Goal: Task Accomplishment & Management: Manage account settings

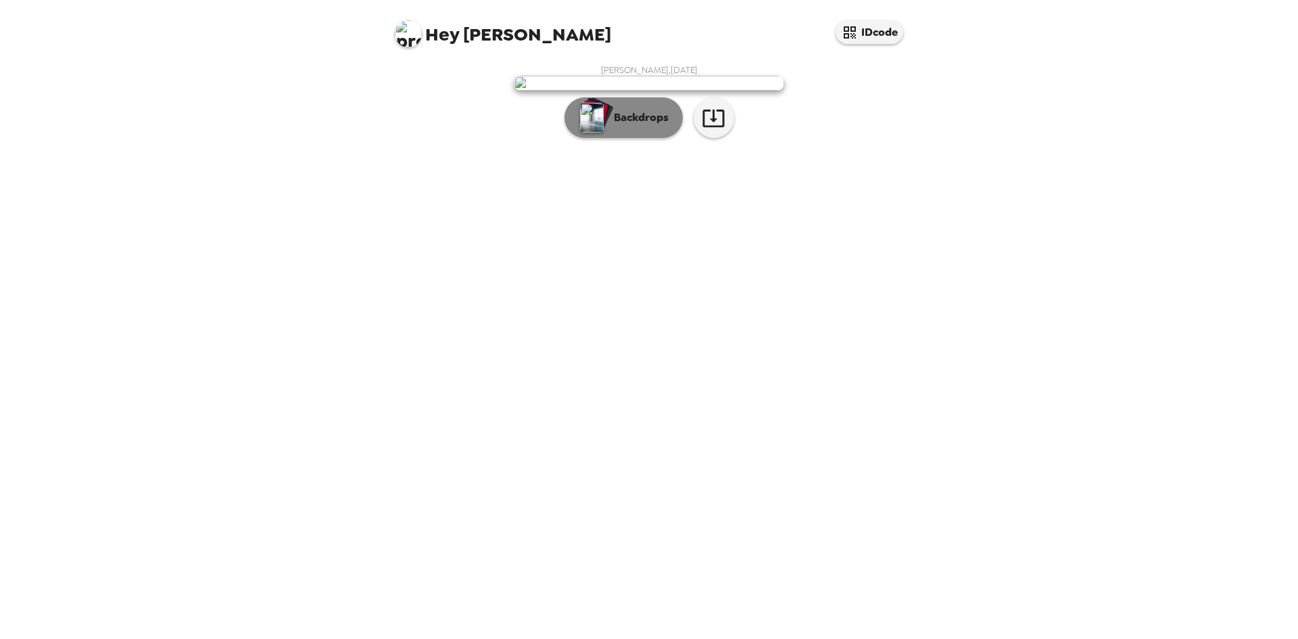
click at [604, 135] on div "button" at bounding box center [592, 118] width 27 height 34
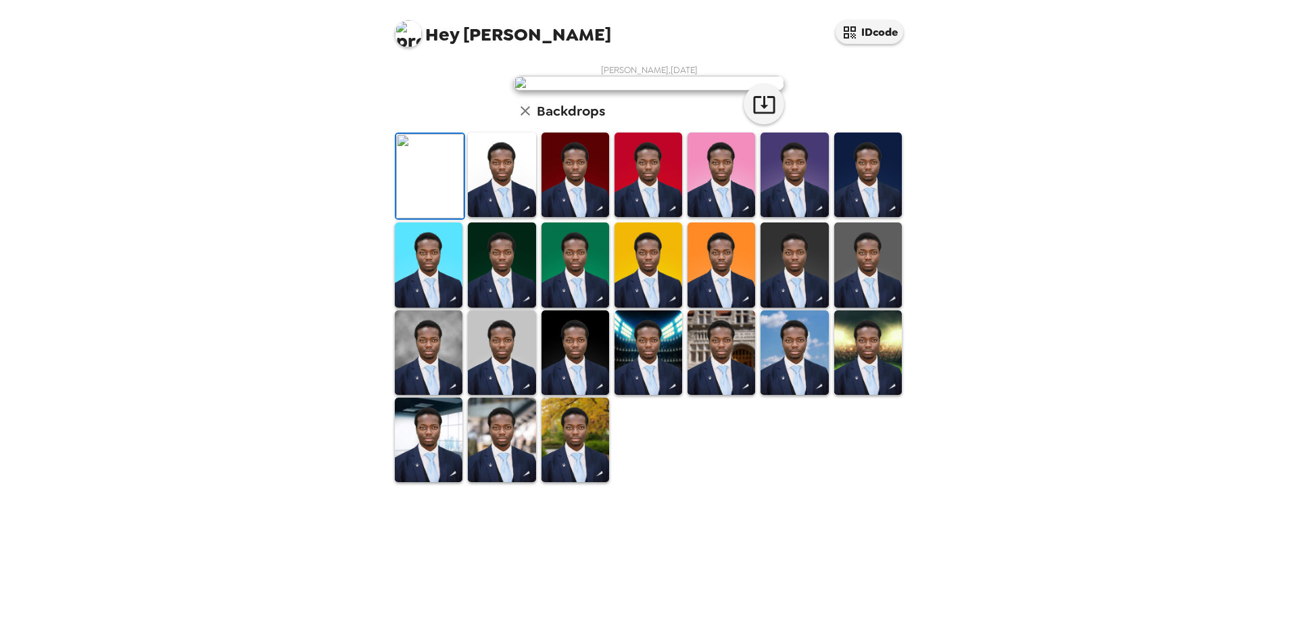
click at [564, 217] on img at bounding box center [575, 174] width 68 height 84
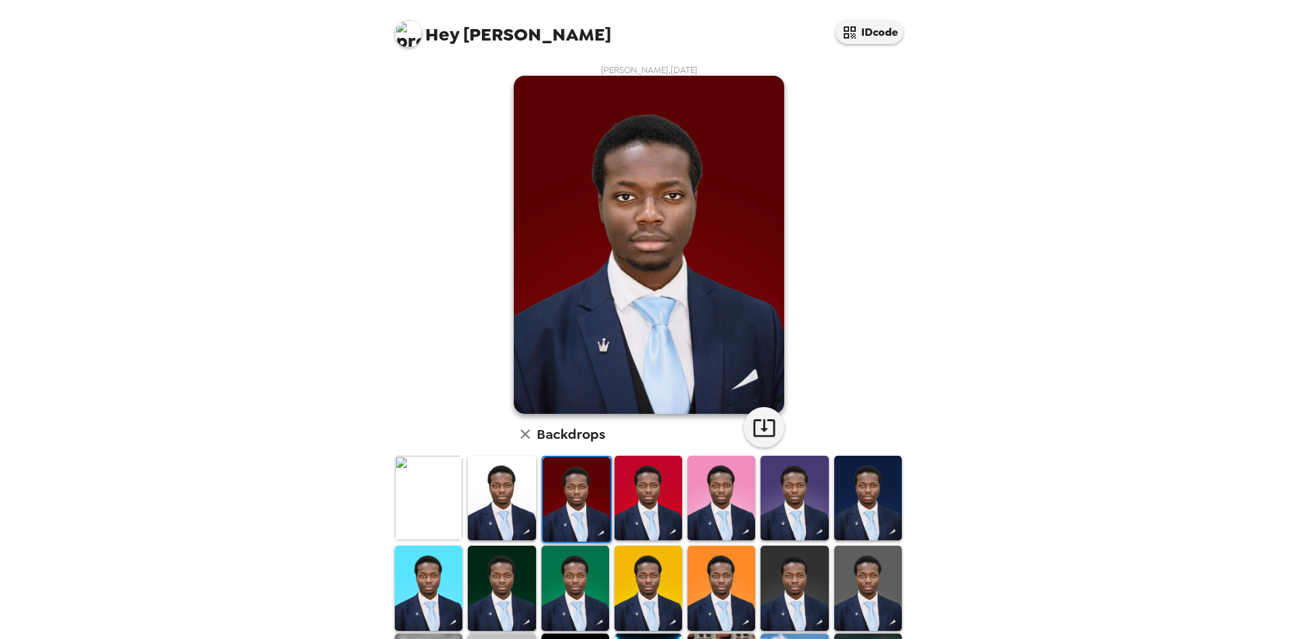
click at [522, 501] on img at bounding box center [502, 498] width 68 height 84
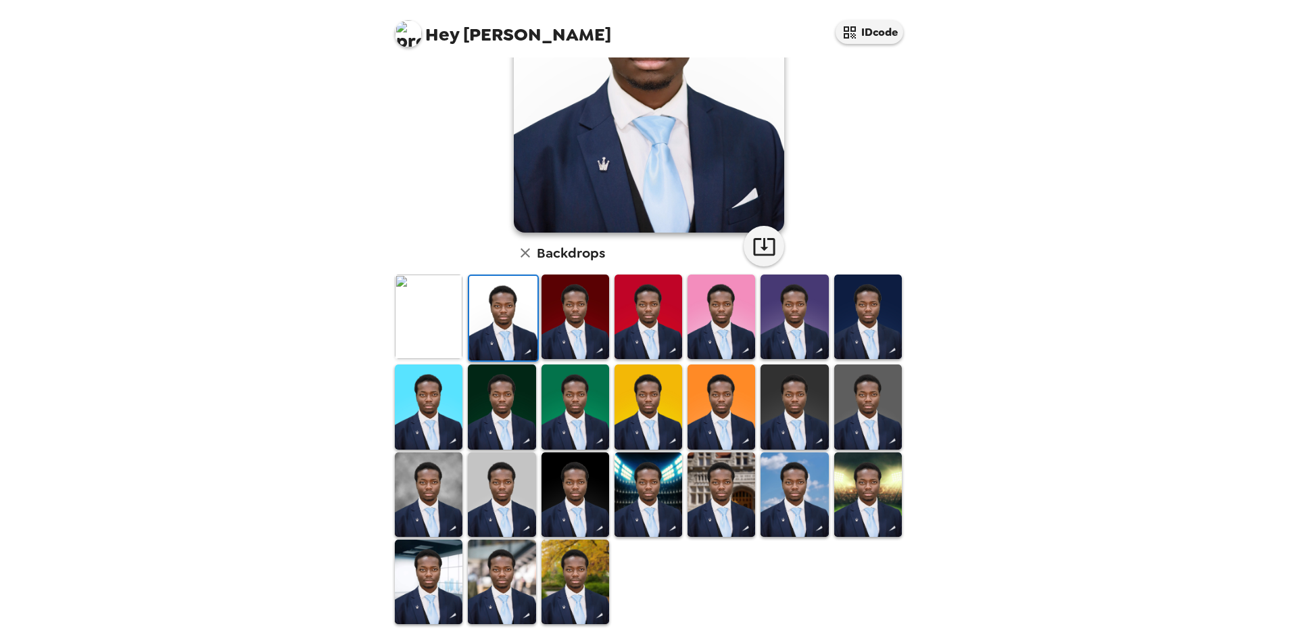
click at [875, 388] on img at bounding box center [868, 406] width 68 height 84
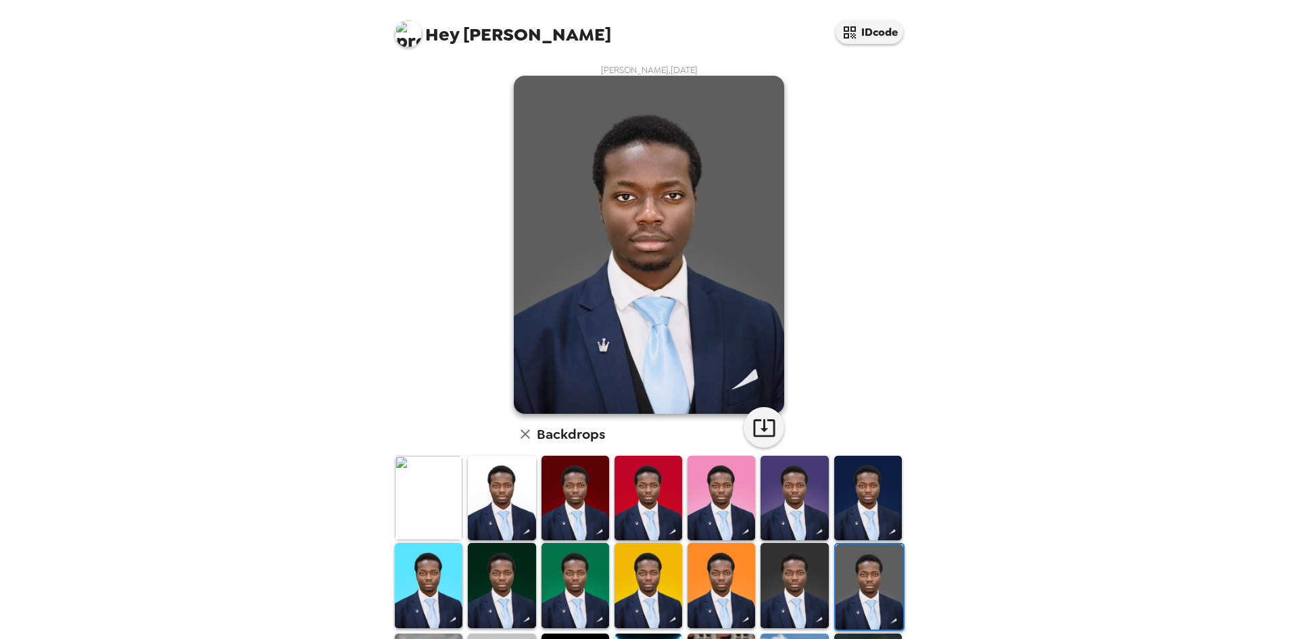
click at [775, 571] on img at bounding box center [794, 585] width 68 height 84
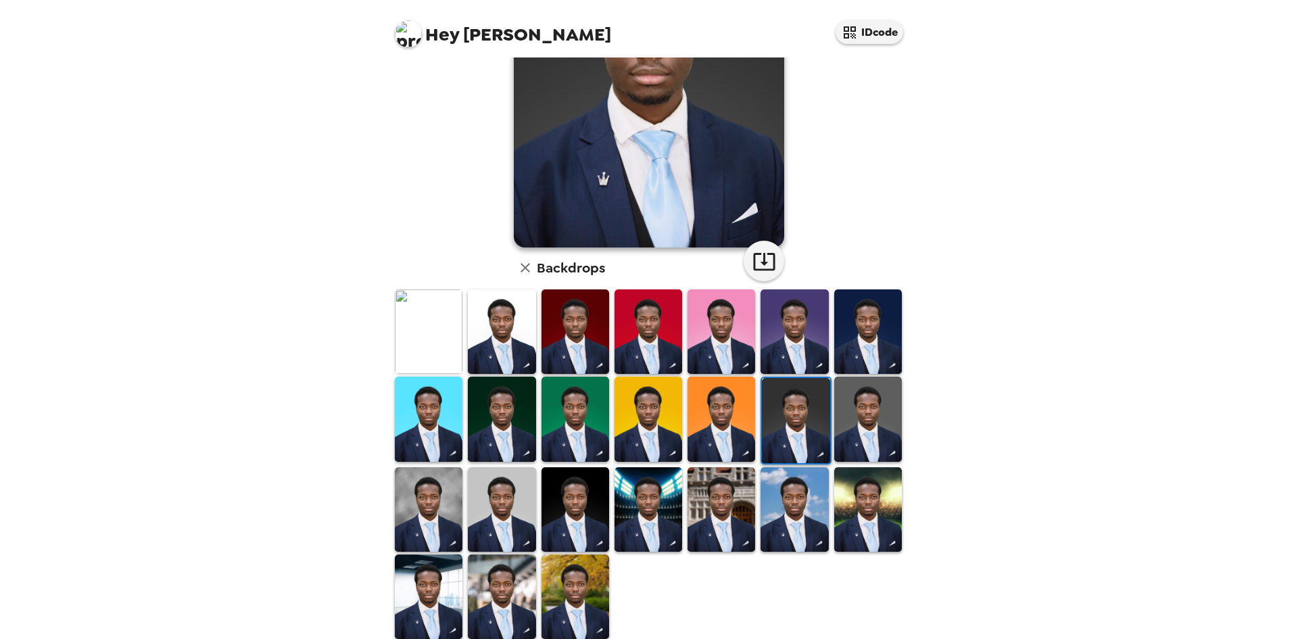
scroll to position [181, 0]
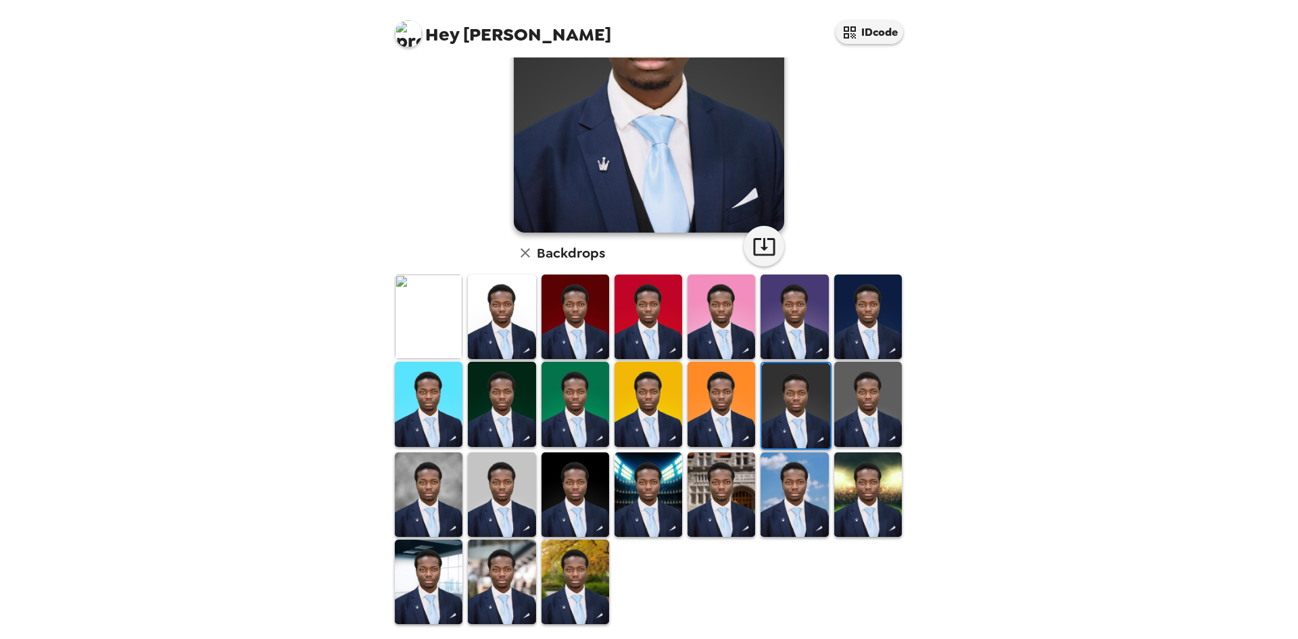
click at [496, 483] on img at bounding box center [502, 494] width 68 height 84
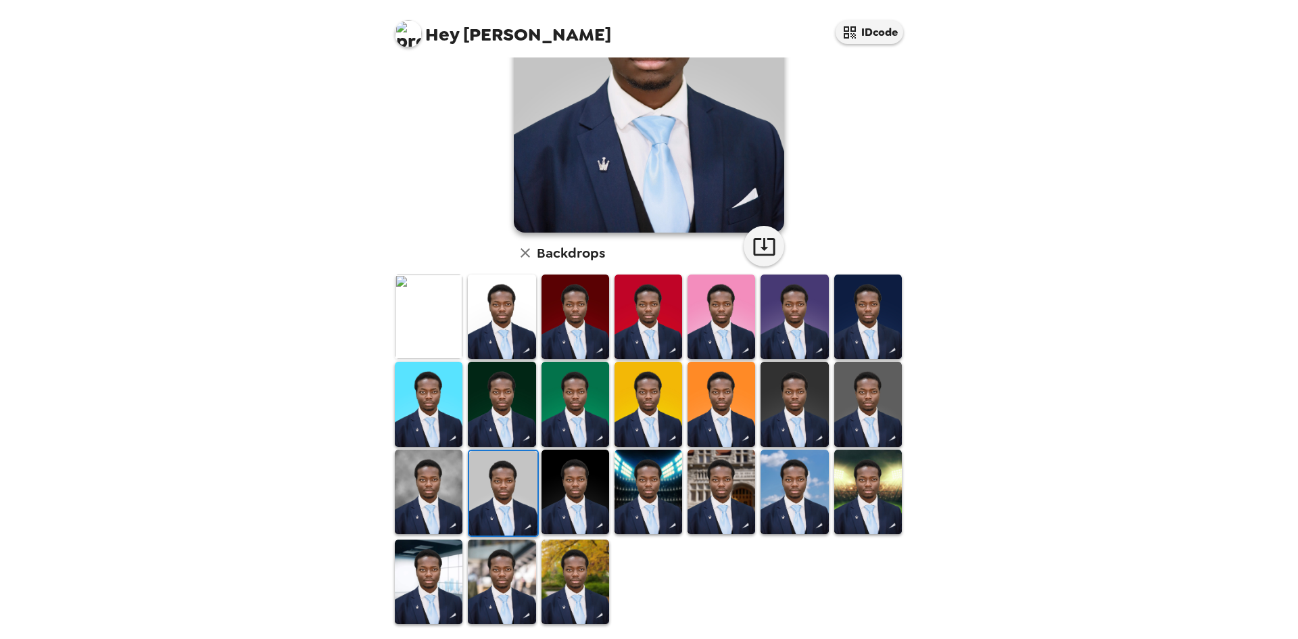
click at [443, 577] on img at bounding box center [429, 581] width 68 height 84
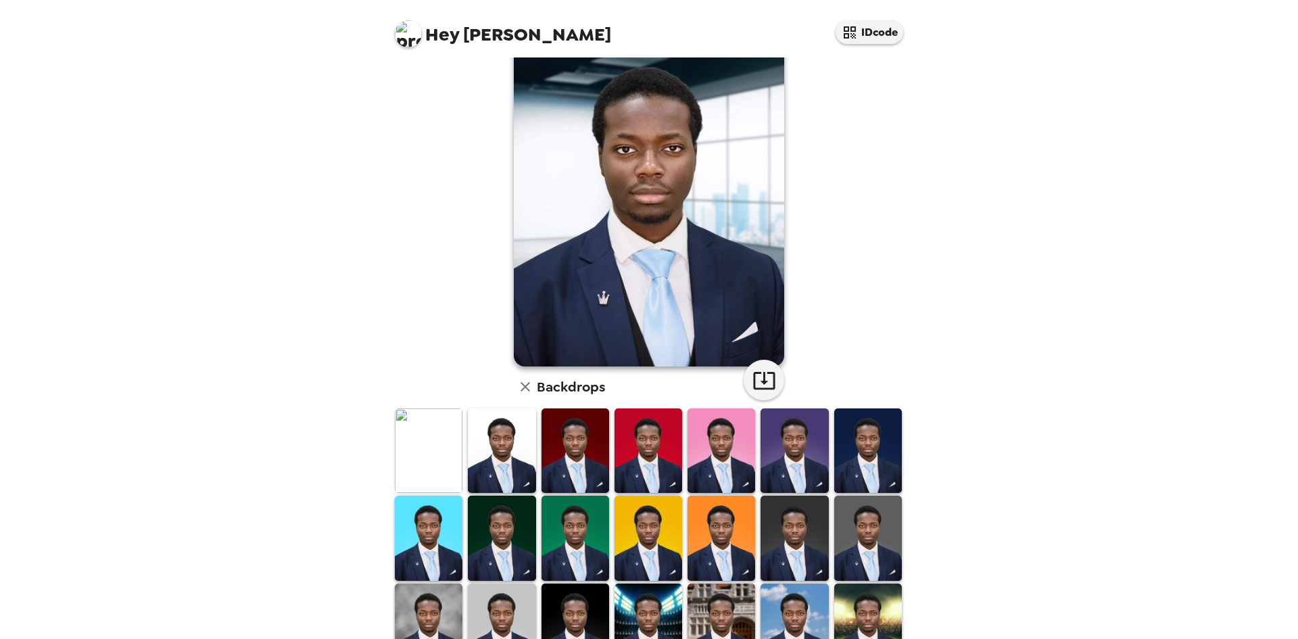
scroll to position [46, 0]
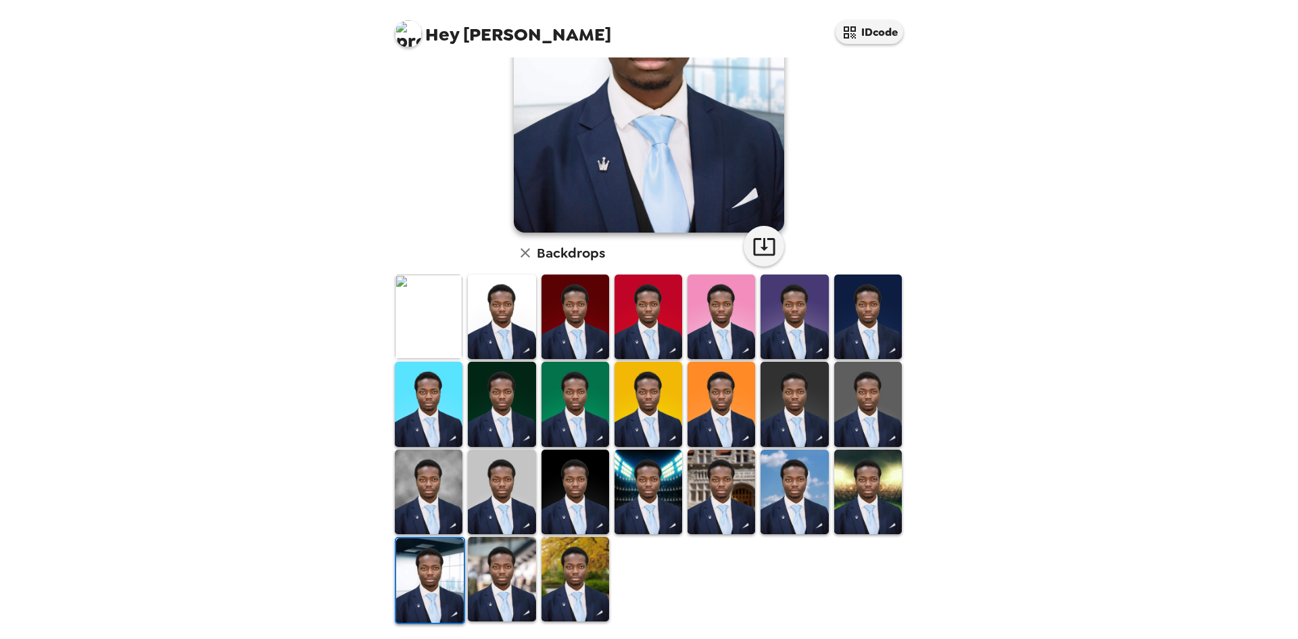
click at [487, 562] on img at bounding box center [502, 579] width 68 height 84
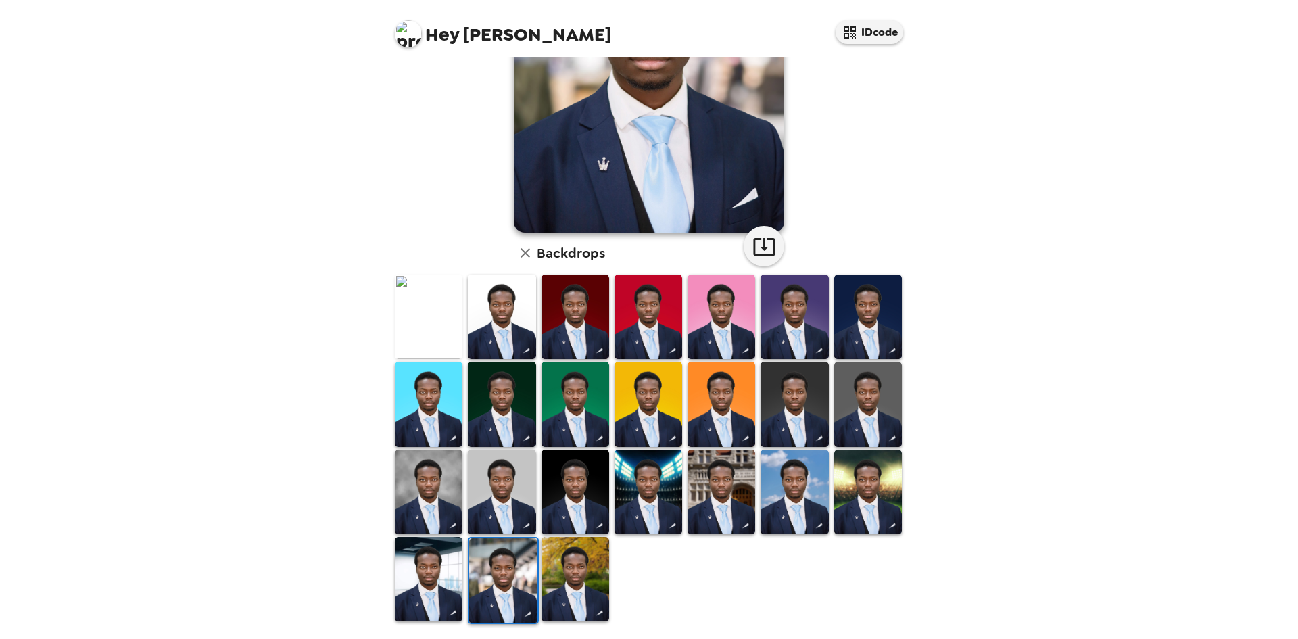
click at [560, 561] on img at bounding box center [575, 579] width 68 height 84
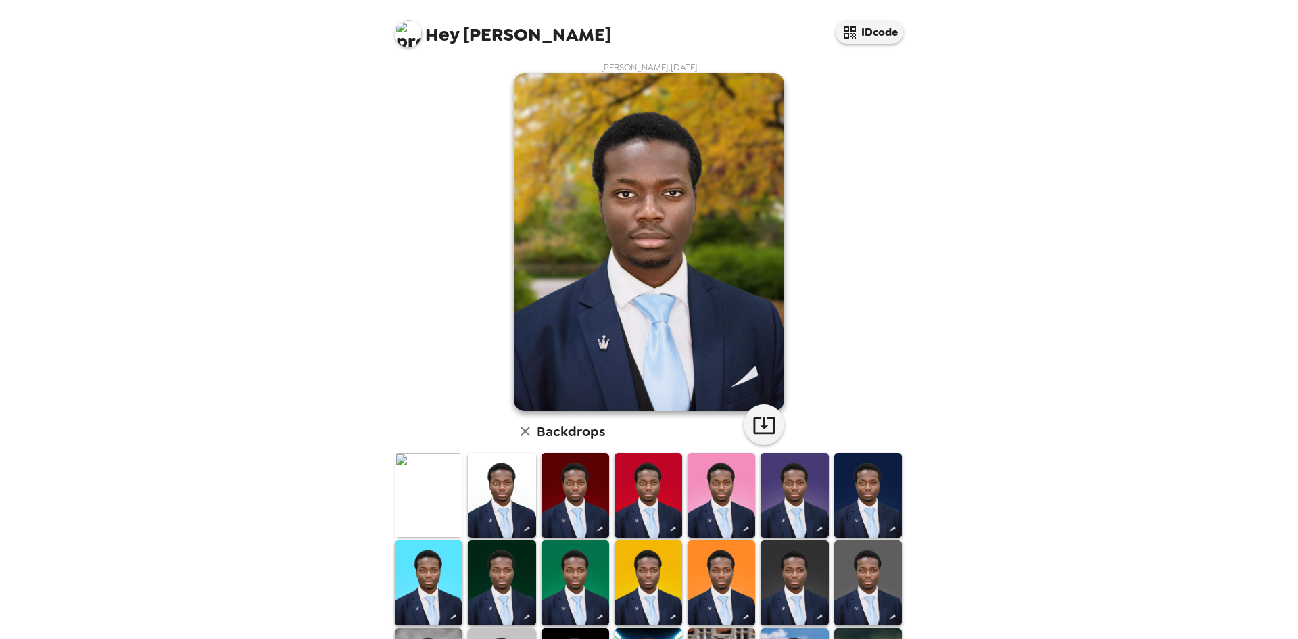
scroll to position [0, 0]
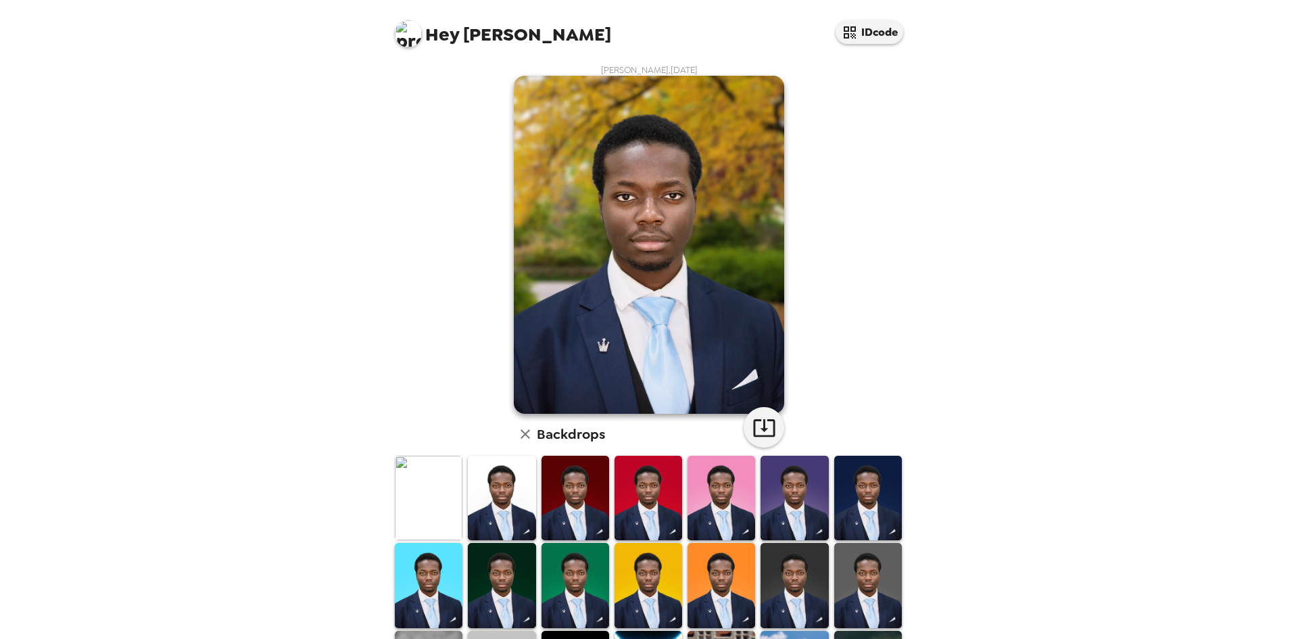
click at [483, 502] on img at bounding box center [502, 498] width 68 height 84
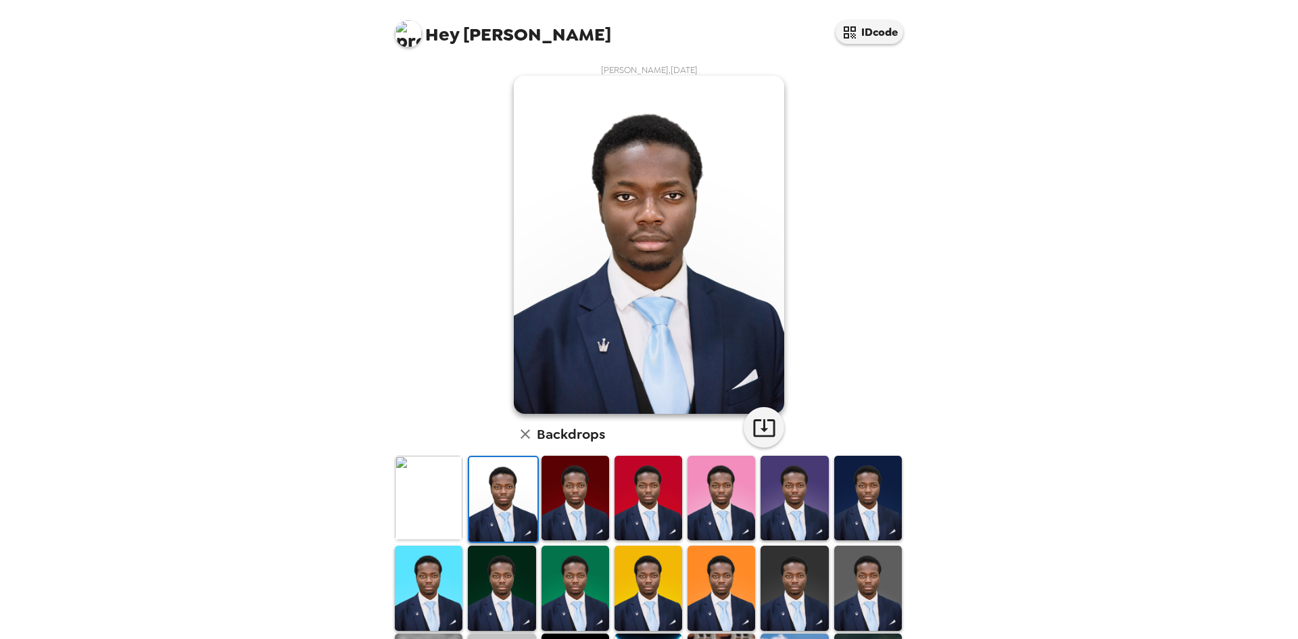
click at [443, 495] on img at bounding box center [429, 498] width 68 height 84
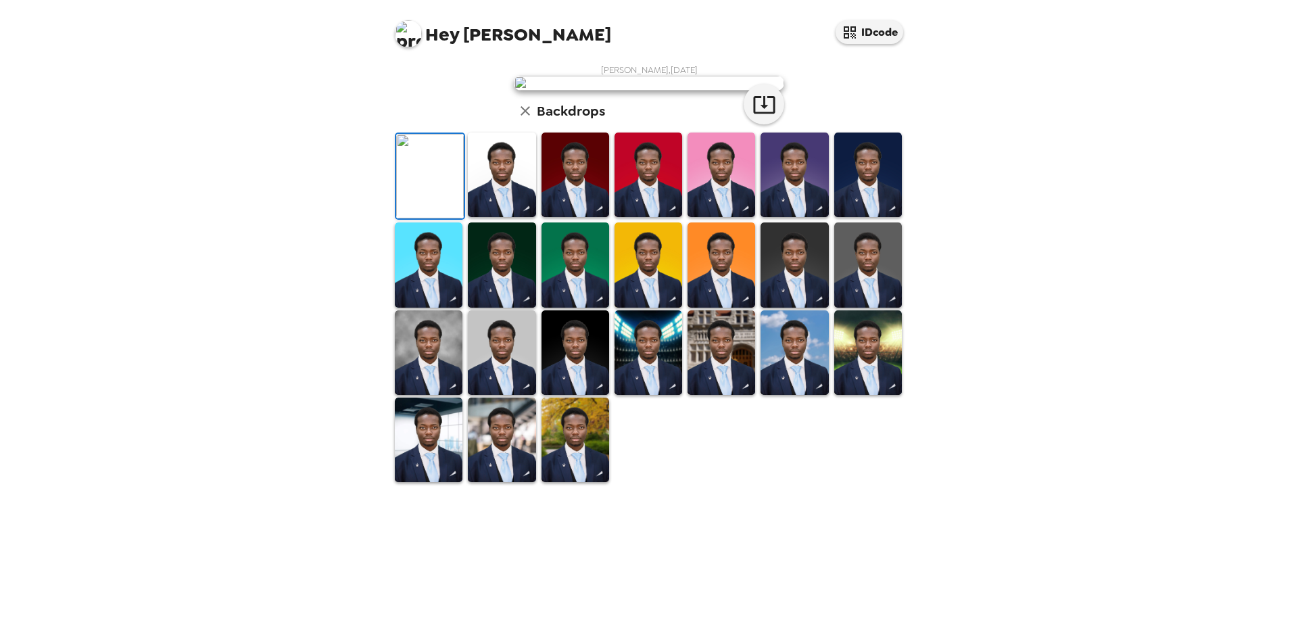
scroll to position [181, 0]
click at [448, 395] on img at bounding box center [429, 352] width 68 height 84
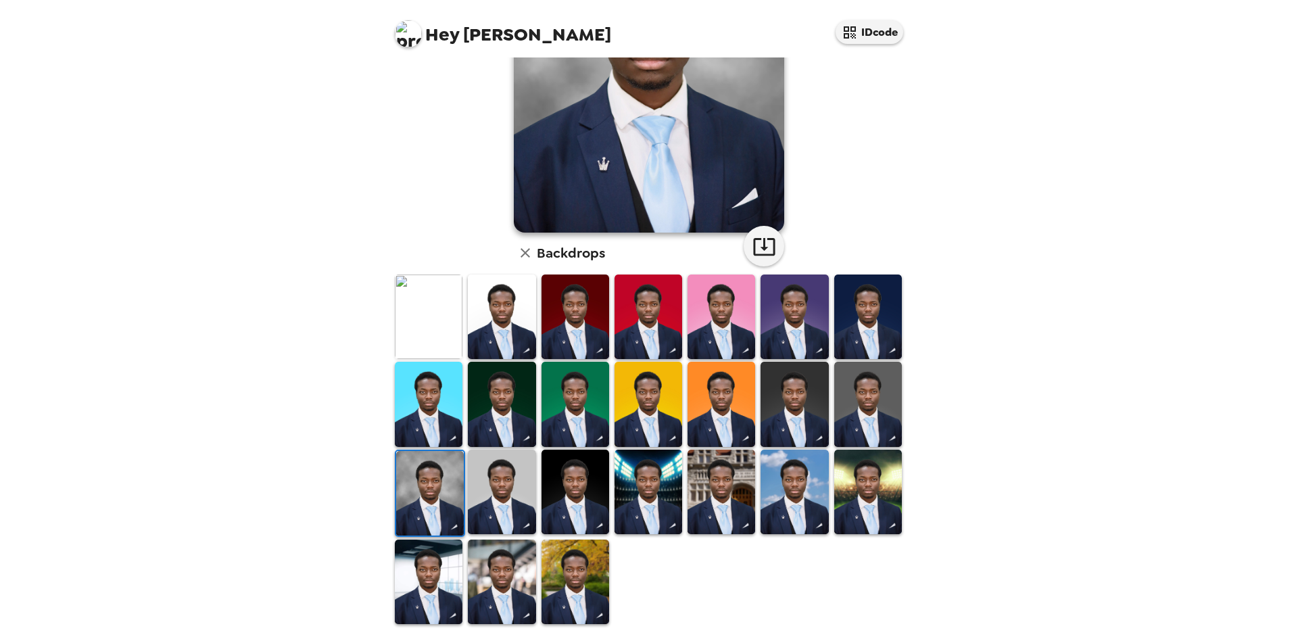
click at [554, 559] on img at bounding box center [575, 581] width 68 height 84
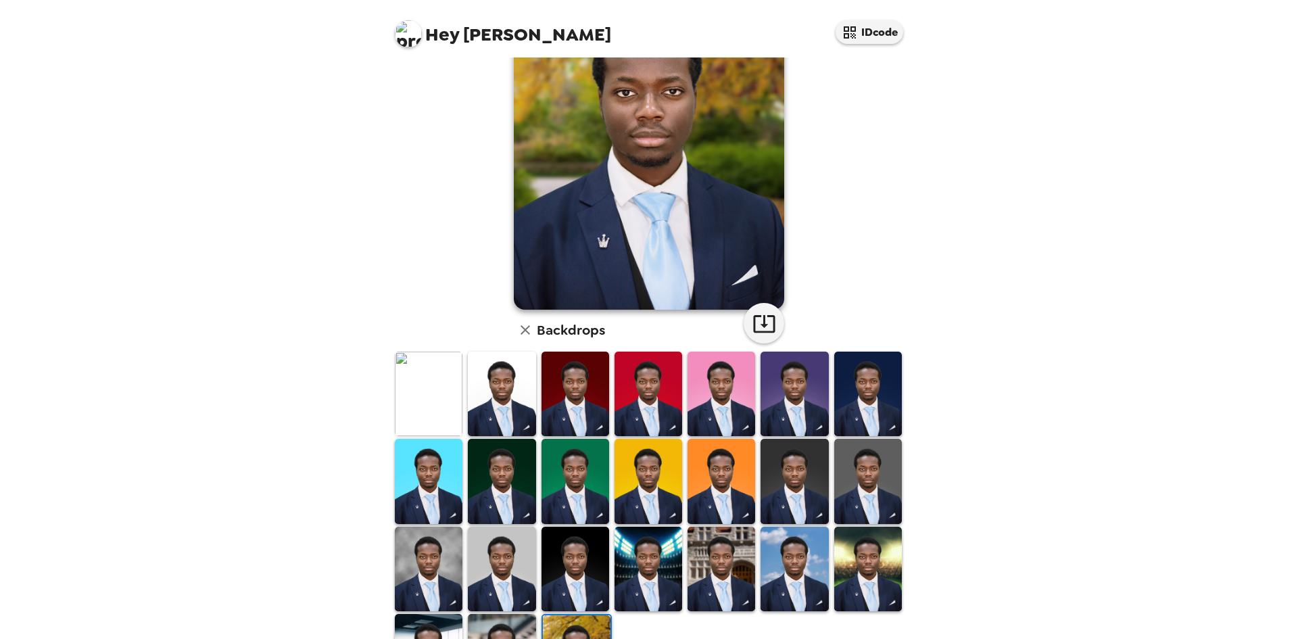
scroll to position [0, 0]
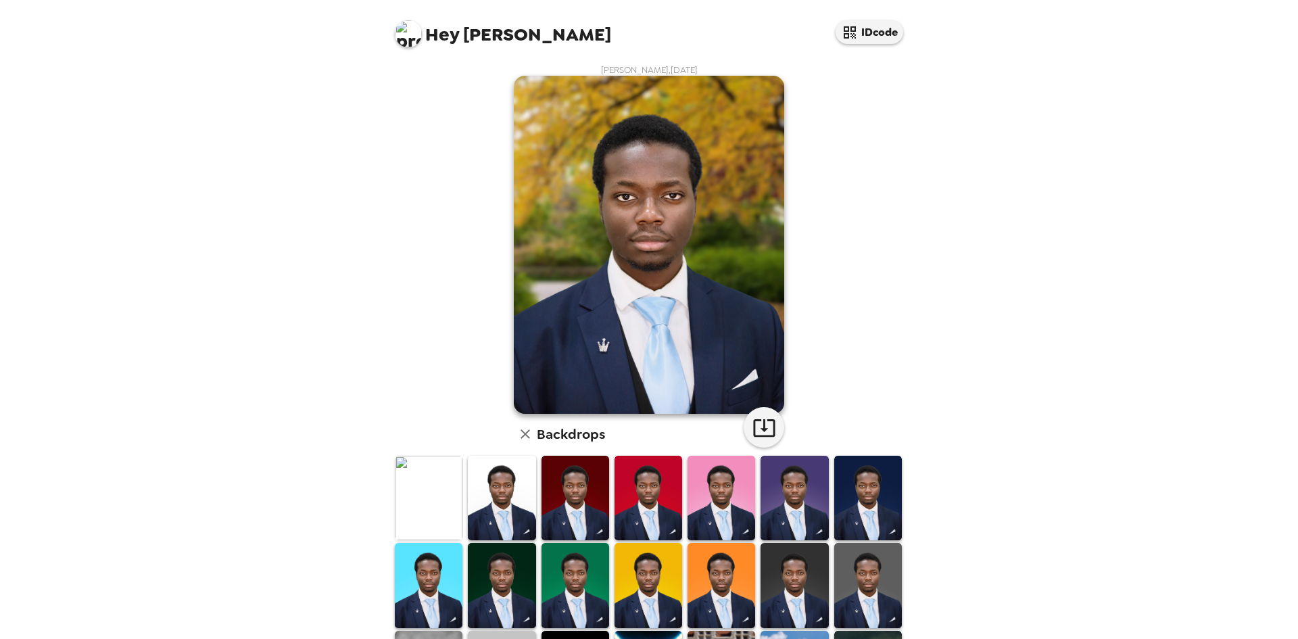
click at [850, 560] on img at bounding box center [868, 585] width 68 height 84
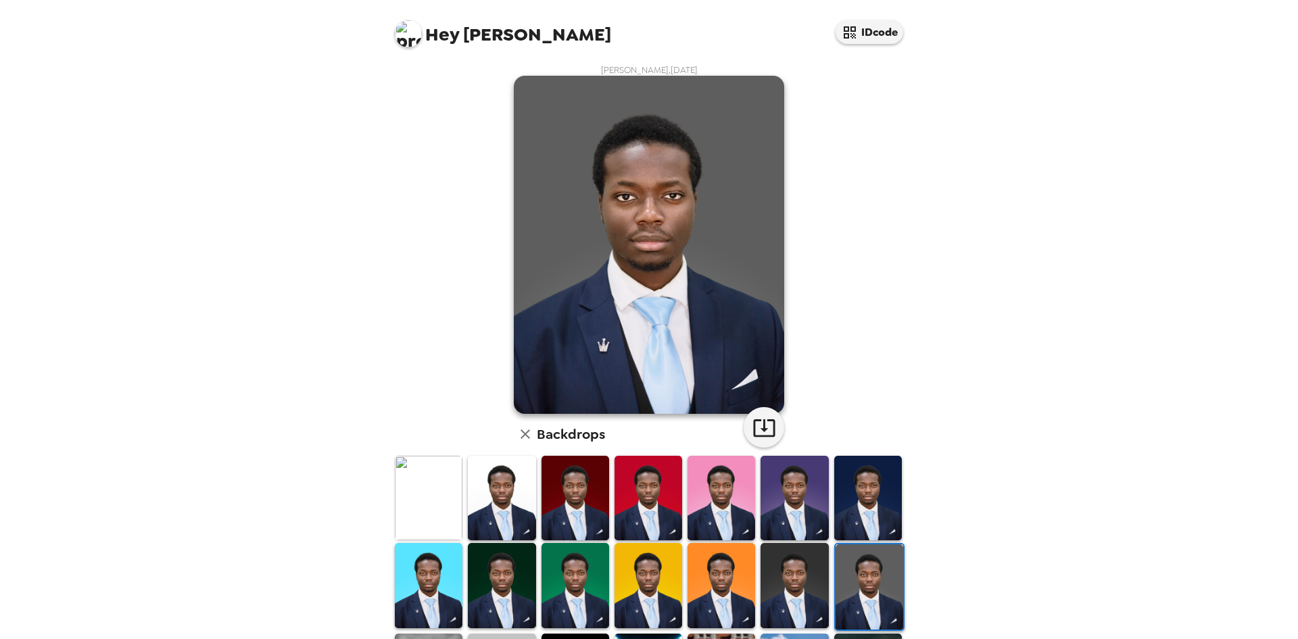
click at [441, 486] on img at bounding box center [429, 498] width 68 height 84
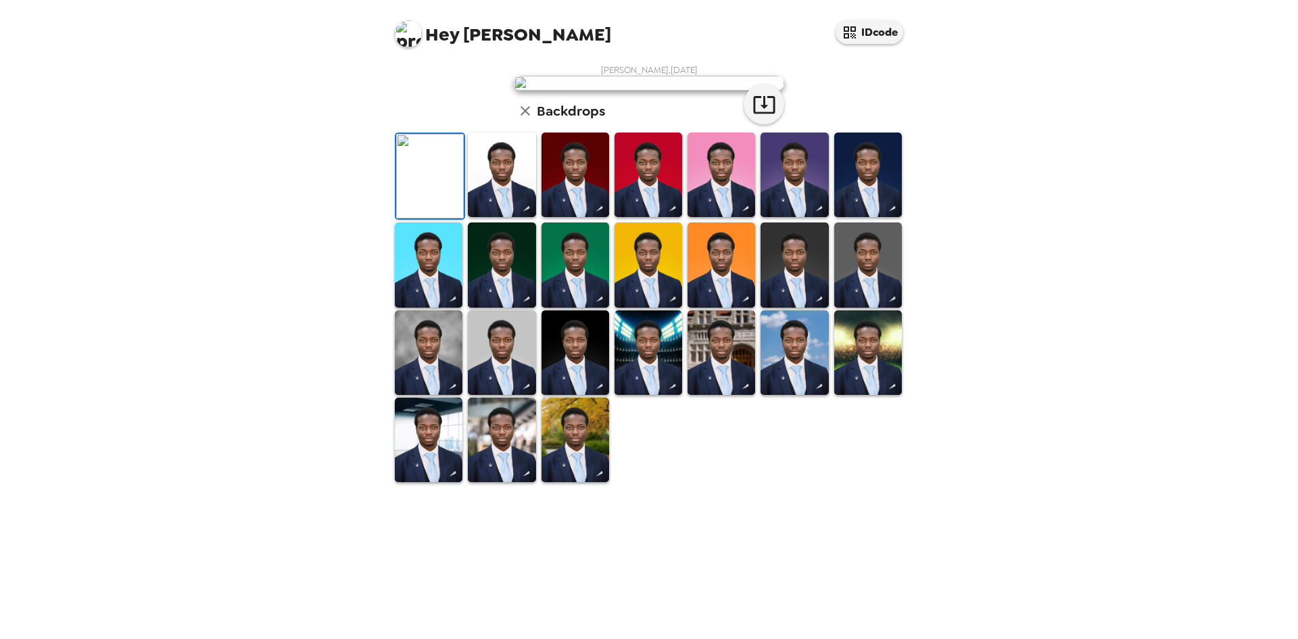
scroll to position [181, 0]
click at [767, 116] on icon "button" at bounding box center [764, 105] width 24 height 24
